Goal: Task Accomplishment & Management: Manage account settings

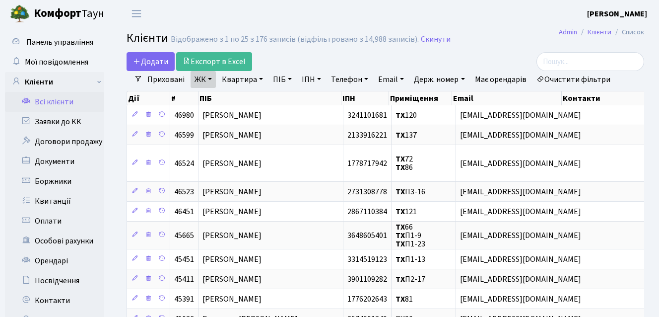
select select "25"
click at [233, 81] on link "Квартира" at bounding box center [242, 79] width 49 height 17
type input "61"
click at [279, 64] on div "Додати Експорт в Excel" at bounding box center [297, 61] width 340 height 19
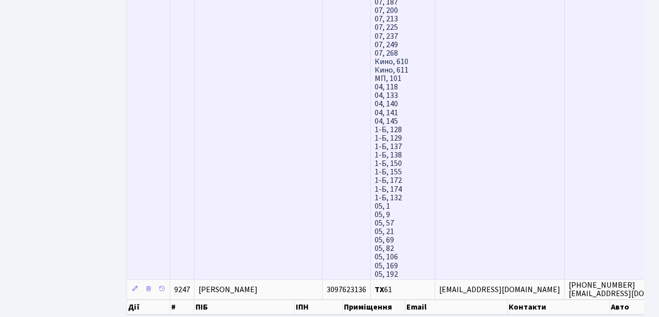
scroll to position [3187, 0]
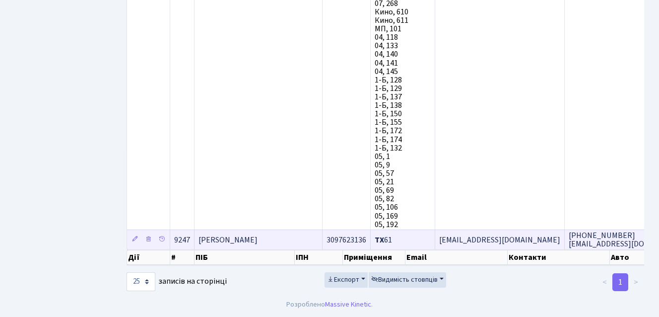
click at [244, 239] on td "[PERSON_NAME]" at bounding box center [258, 239] width 128 height 20
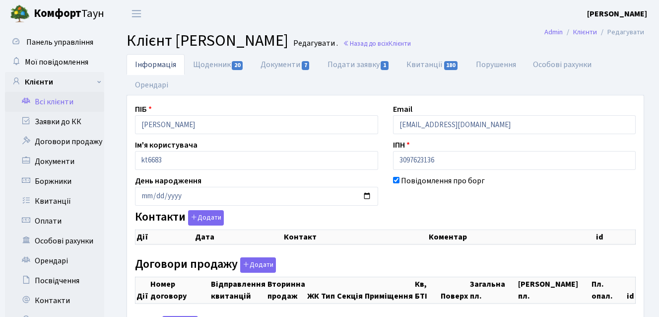
checkbox input "true"
select select "25"
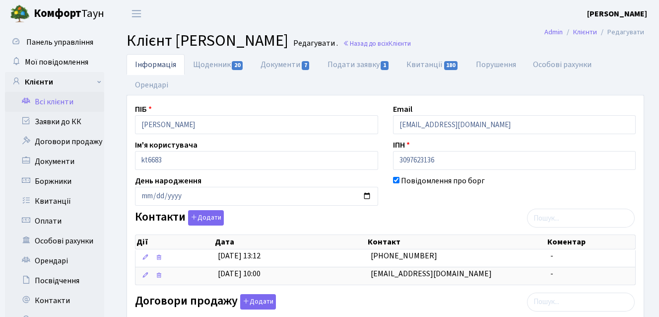
click at [49, 100] on link "Всі клієнти" at bounding box center [54, 102] width 99 height 20
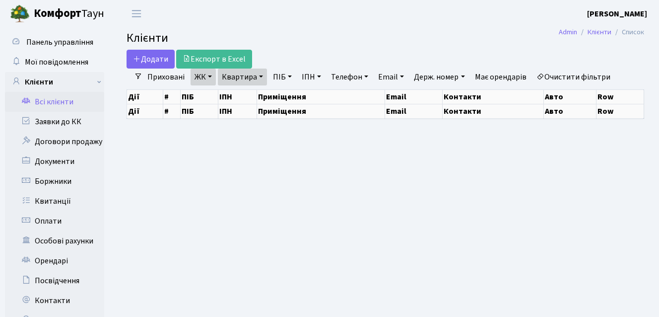
select select "25"
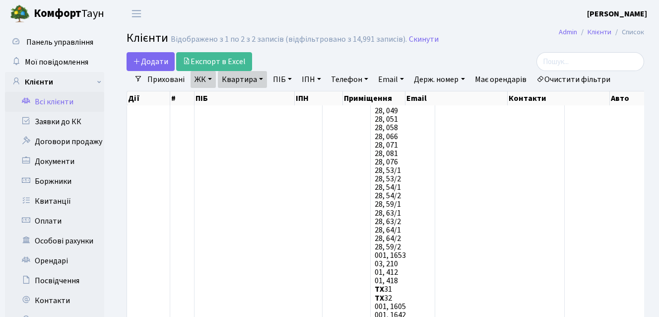
click at [207, 79] on link "ЖК" at bounding box center [202, 79] width 25 height 17
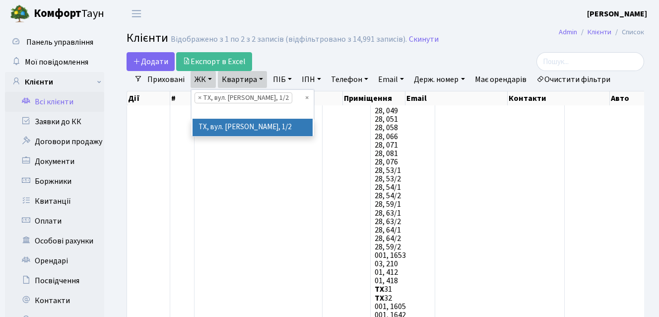
click at [234, 76] on link "Квартира" at bounding box center [242, 79] width 49 height 17
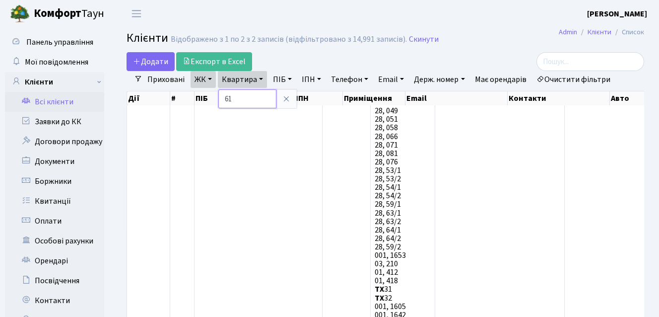
click at [248, 92] on input "61" at bounding box center [247, 98] width 58 height 19
type input "6"
click at [287, 57] on div "Додати Експорт в Excel" at bounding box center [297, 61] width 340 height 19
click at [65, 105] on link "Всі клієнти" at bounding box center [54, 102] width 99 height 20
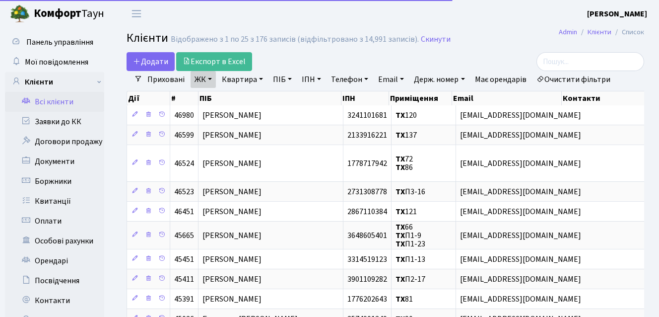
select select "25"
